Goal: Transaction & Acquisition: Purchase product/service

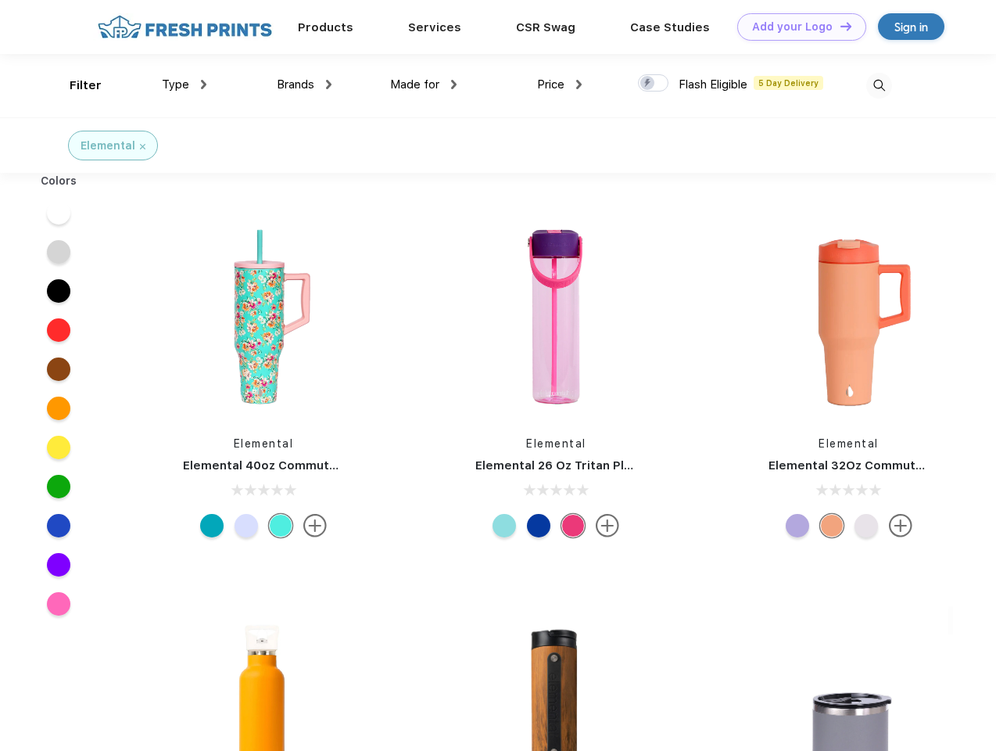
click at [796, 27] on link "Add your Logo Design Tool" at bounding box center [801, 26] width 129 height 27
click at [0, 0] on div "Design Tool" at bounding box center [0, 0] width 0 height 0
click at [839, 26] on link "Add your Logo Design Tool" at bounding box center [801, 26] width 129 height 27
click at [75, 85] on div "Filter" at bounding box center [86, 86] width 32 height 18
click at [185, 84] on span "Type" at bounding box center [175, 84] width 27 height 14
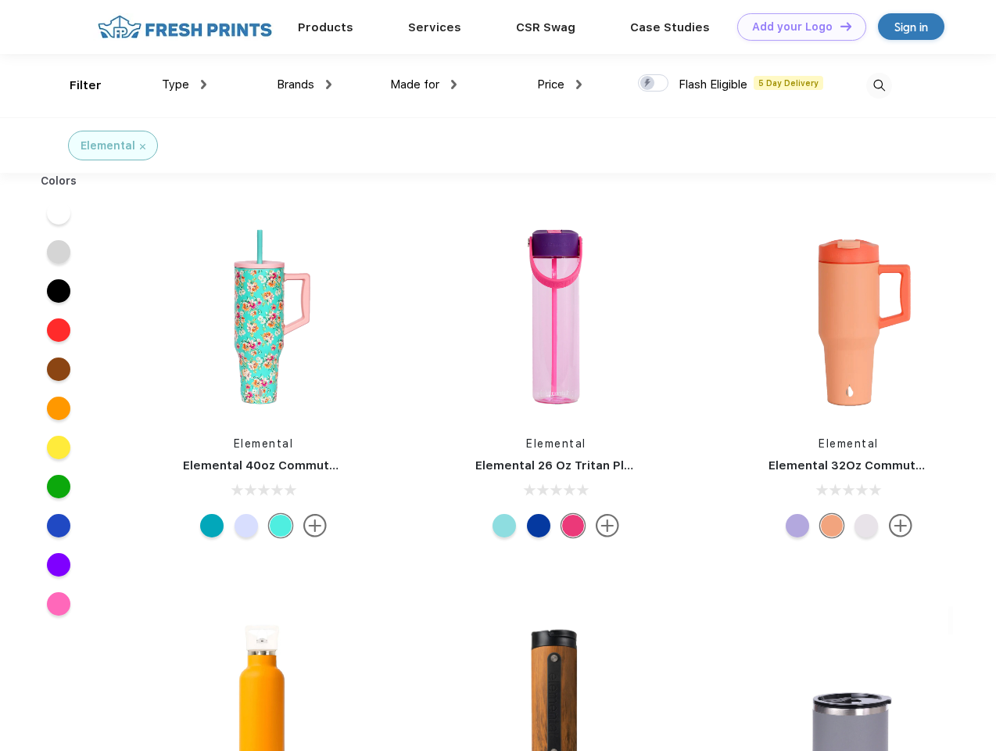
click at [304, 84] on span "Brands" at bounding box center [296, 84] width 38 height 14
click at [424, 84] on span "Made for" at bounding box center [414, 84] width 49 height 14
click at [560, 84] on span "Price" at bounding box center [550, 84] width 27 height 14
click at [654, 84] on div at bounding box center [653, 82] width 30 height 17
click at [648, 84] on input "checkbox" at bounding box center [643, 79] width 10 height 10
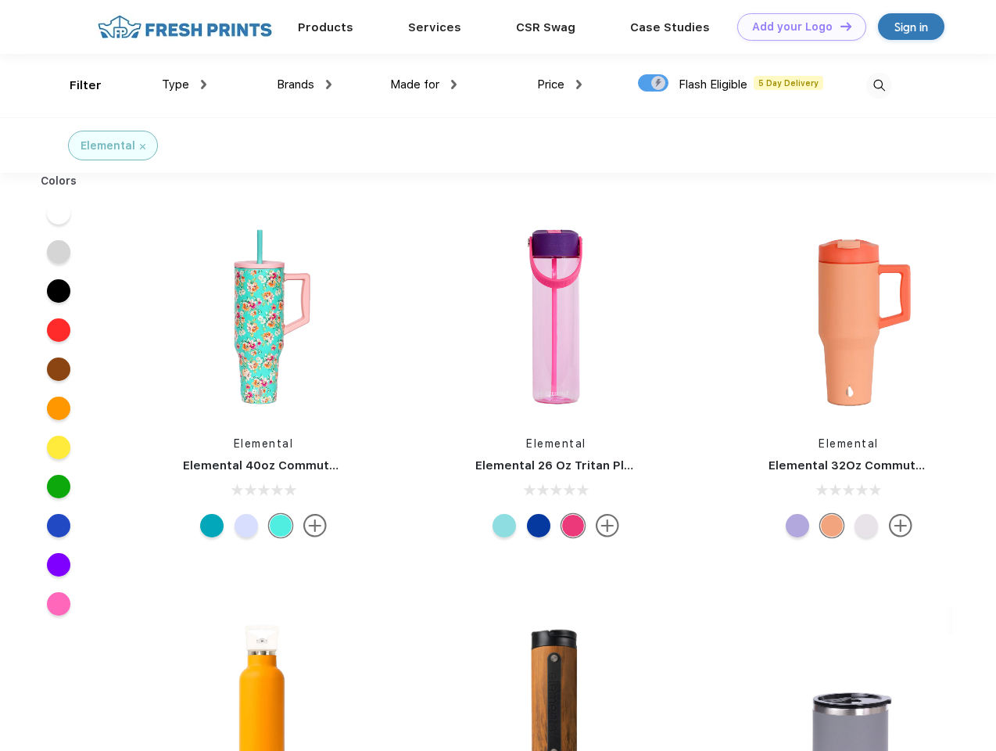
click at [879, 85] on img at bounding box center [879, 86] width 26 height 26
